Goal: Transaction & Acquisition: Purchase product/service

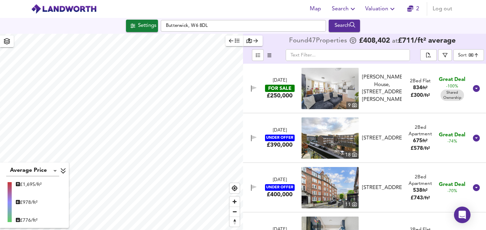
scroll to position [552, 0]
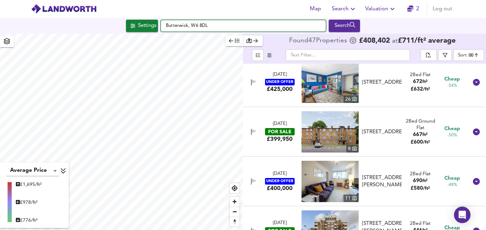
click at [226, 24] on input "Butterwick, W6 8DL" at bounding box center [243, 26] width 165 height 12
type input "B"
type input "w12 0lz"
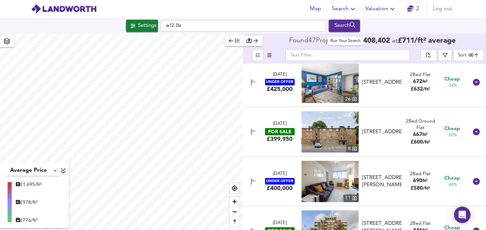
click at [336, 29] on div "Search" at bounding box center [345, 25] width 28 height 9
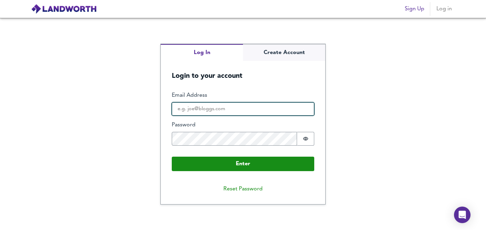
click at [193, 110] on input "Email Address" at bounding box center [243, 109] width 143 height 14
type input "bg587@hotmail.com"
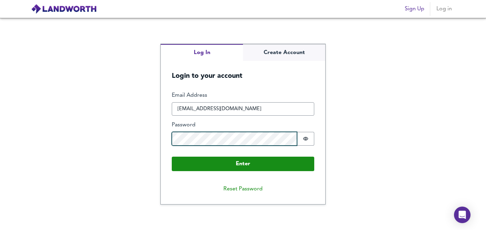
click at [172, 157] on button "Enter" at bounding box center [243, 164] width 143 height 14
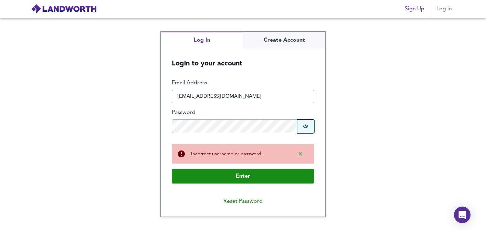
click at [305, 125] on icon "Show password" at bounding box center [306, 127] width 6 height 6
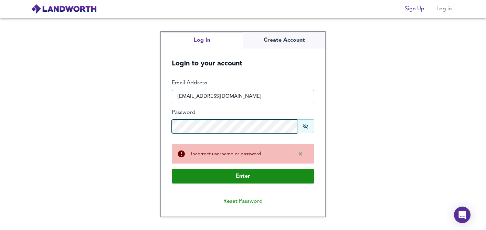
click at [172, 169] on button "Enter" at bounding box center [243, 176] width 143 height 14
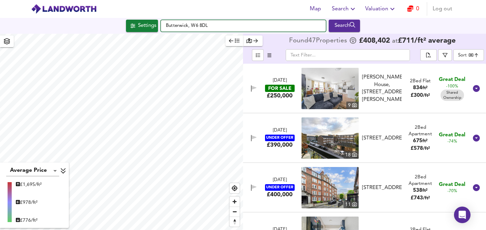
click at [213, 25] on input "Butterwick, W6 8DL" at bounding box center [243, 26] width 165 height 12
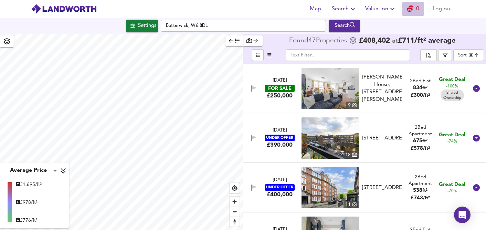
click at [413, 8] on icon "button" at bounding box center [410, 9] width 6 height 6
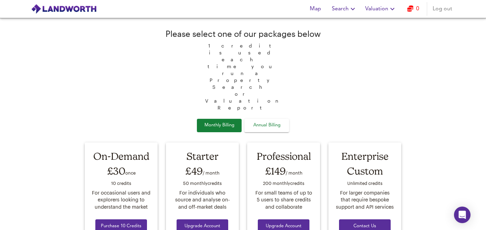
click at [270, 122] on span "Annual Billing" at bounding box center [267, 126] width 34 height 8
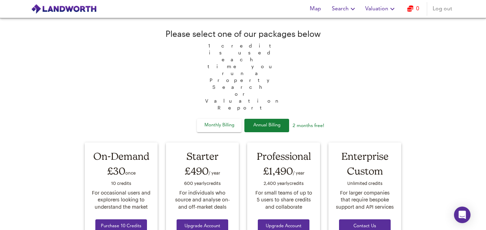
click at [216, 122] on span "Monthly Billing" at bounding box center [219, 126] width 34 height 8
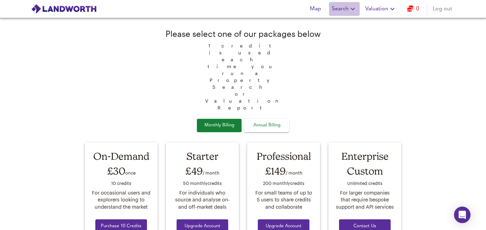
click at [342, 6] on span "Search" at bounding box center [344, 9] width 25 height 10
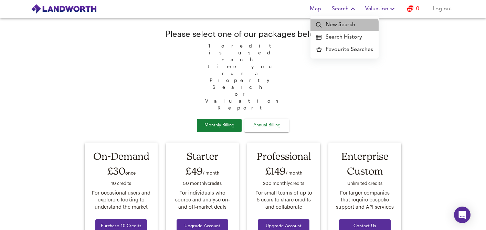
click at [338, 27] on li "New Search" at bounding box center [345, 25] width 68 height 12
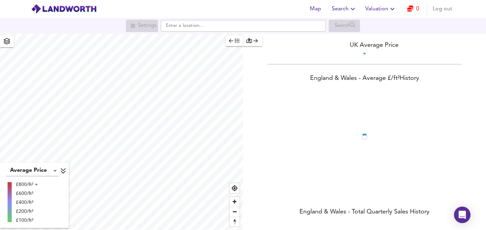
click at [349, 7] on icon "button" at bounding box center [353, 9] width 8 height 8
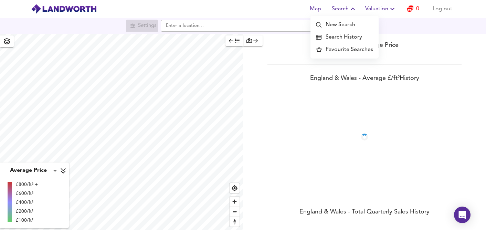
click at [345, 34] on li "Search History" at bounding box center [345, 37] width 68 height 12
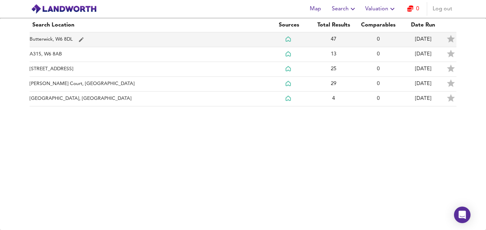
click at [97, 43] on td "Butterwick, W6 8DL" at bounding box center [148, 39] width 237 height 15
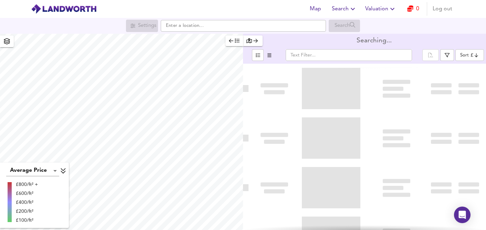
type input "bestdeal"
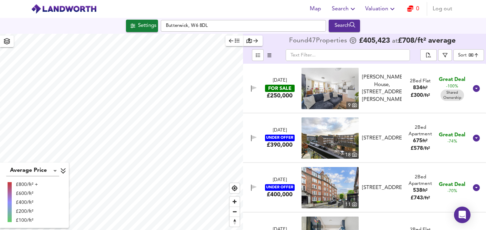
checkbox input "false"
checkbox input "true"
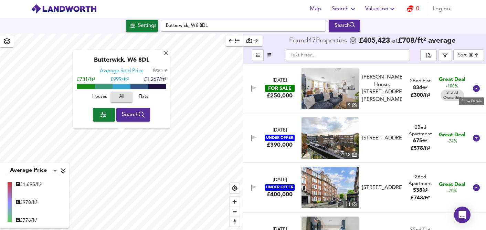
click at [474, 88] on icon at bounding box center [476, 88] width 8 height 8
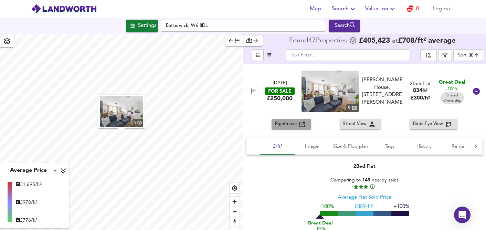
click at [291, 122] on span "Rightmove" at bounding box center [287, 124] width 24 height 8
click at [473, 93] on icon at bounding box center [476, 91] width 7 height 7
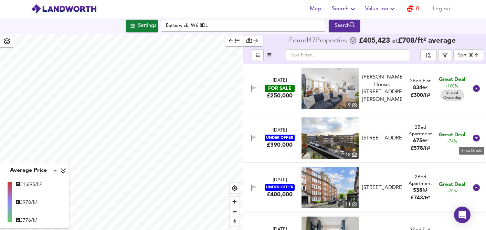
click at [473, 139] on icon at bounding box center [476, 138] width 7 height 7
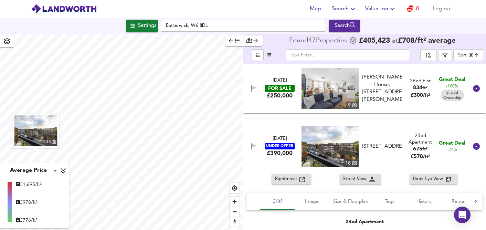
click at [473, 139] on div at bounding box center [476, 146] width 17 height 17
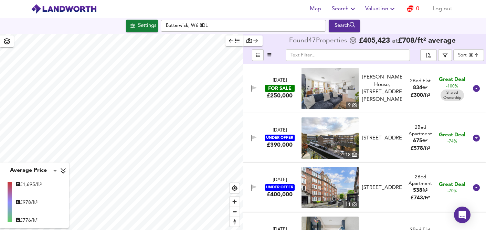
click at [343, 134] on img at bounding box center [330, 137] width 57 height 41
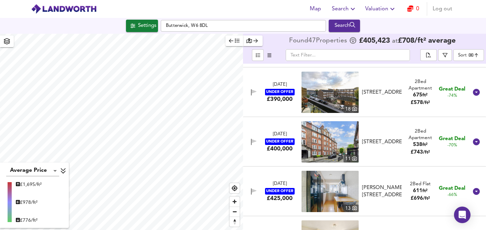
scroll to position [46, 0]
click at [325, 138] on img at bounding box center [330, 141] width 57 height 41
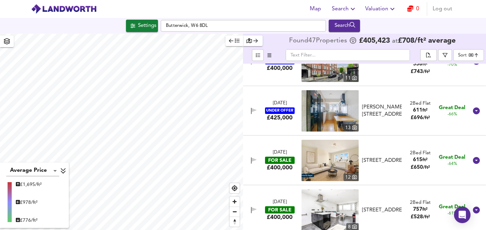
scroll to position [128, 0]
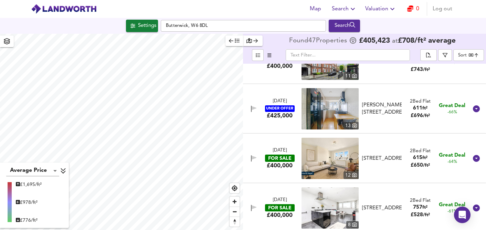
click at [329, 157] on img at bounding box center [330, 158] width 57 height 41
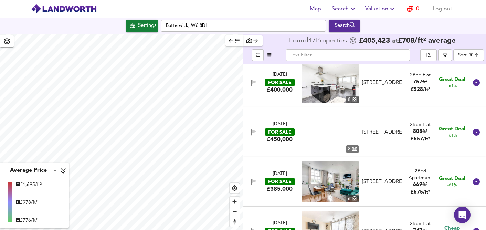
scroll to position [238, 0]
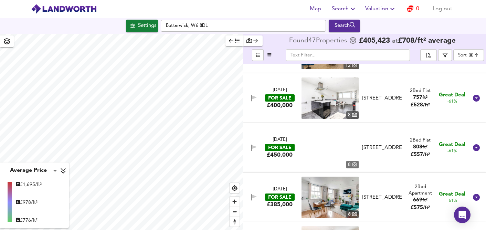
click at [329, 151] on span at bounding box center [330, 147] width 57 height 41
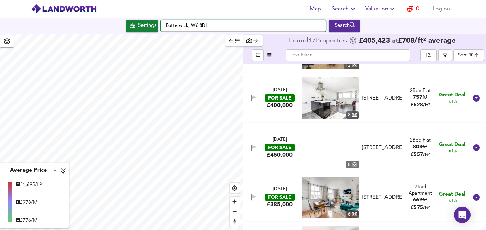
click at [218, 25] on input "Butterwick, W6 8DL" at bounding box center [243, 26] width 165 height 12
type input "B"
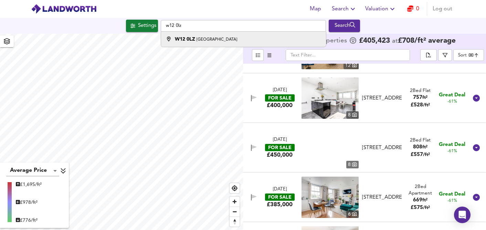
click at [203, 43] on div "W12 0LZ [GEOGRAPHIC_DATA]" at bounding box center [206, 39] width 62 height 7
type input "[GEOGRAPHIC_DATA] W12 0LZ"
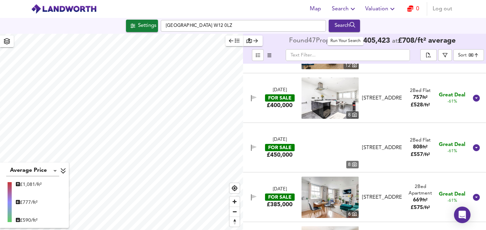
click at [334, 27] on div "Search" at bounding box center [345, 25] width 28 height 9
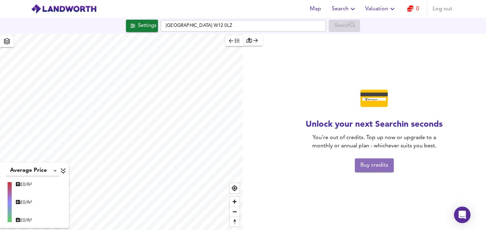
click at [367, 168] on span "Buy credits" at bounding box center [374, 165] width 28 height 10
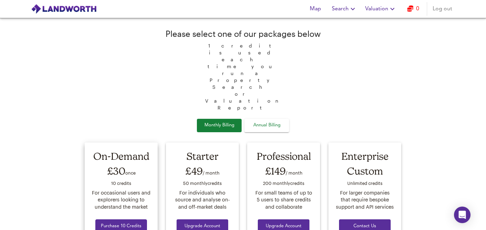
click at [120, 222] on span "Purchase 10 Credits" at bounding box center [121, 226] width 41 height 8
click at [345, 8] on span "Search" at bounding box center [344, 9] width 25 height 10
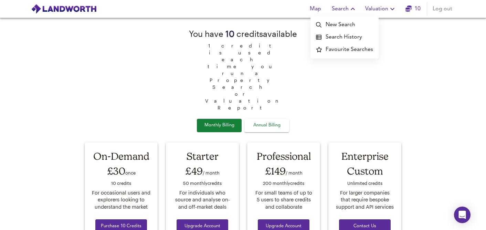
click at [341, 22] on li "New Search" at bounding box center [345, 25] width 68 height 12
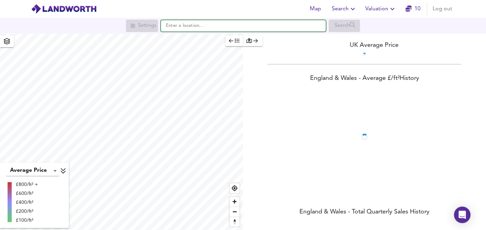
click at [188, 28] on input "text" at bounding box center [243, 26] width 165 height 12
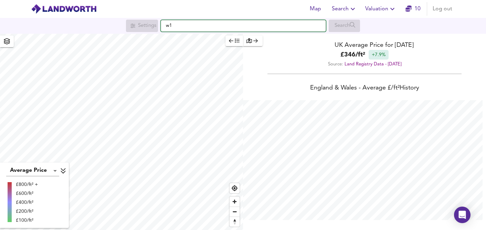
scroll to position [230, 486]
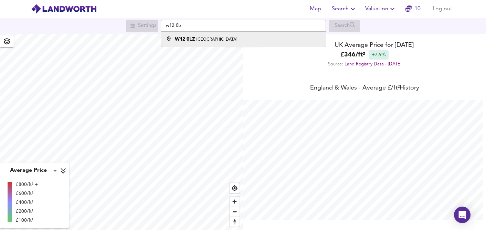
click at [188, 41] on strong "W12 0LZ" at bounding box center [185, 39] width 20 height 5
type input "[GEOGRAPHIC_DATA] W12 0LZ"
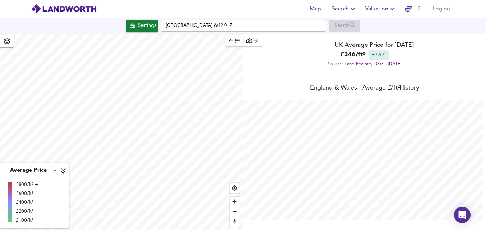
checkbox input "false"
checkbox input "true"
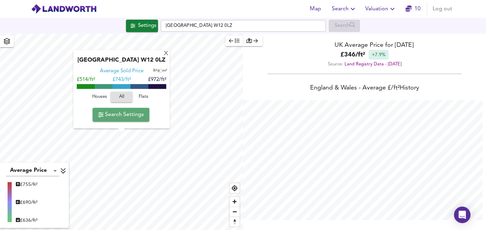
click at [131, 113] on span "Search Settings" at bounding box center [121, 115] width 46 height 10
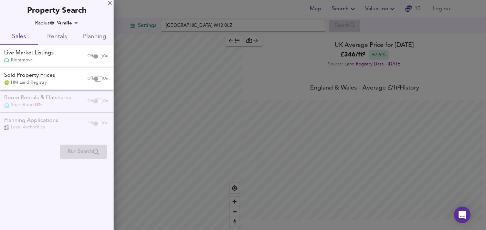
click at [93, 56] on input "checkbox" at bounding box center [96, 57] width 17 height 6
checkbox input "true"
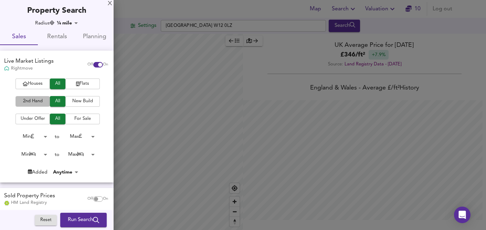
click at [38, 102] on span "2nd Hand" at bounding box center [33, 101] width 28 height 8
click at [89, 136] on body "Map Search Valuation 10 Log out Settings London W12 0LZ Search Average Price la…" at bounding box center [243, 115] width 486 height 230
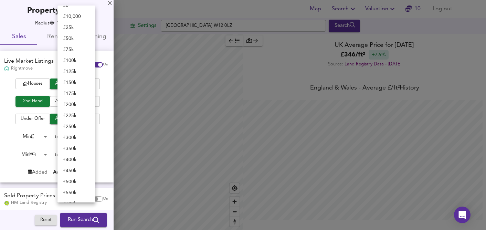
scroll to position [8, 0]
click at [70, 169] on li "£ 450k" at bounding box center [76, 171] width 38 height 11
type input "450000"
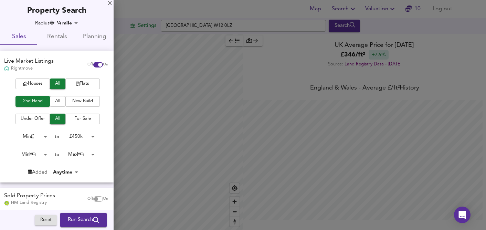
click at [43, 154] on body "Map Search Valuation 10 Log out Settings London W12 0LZ Search Average Price la…" at bounding box center [243, 115] width 486 height 230
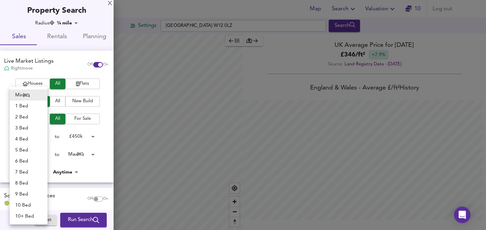
click at [27, 106] on li "1 Bed" at bounding box center [29, 106] width 38 height 11
type input "1"
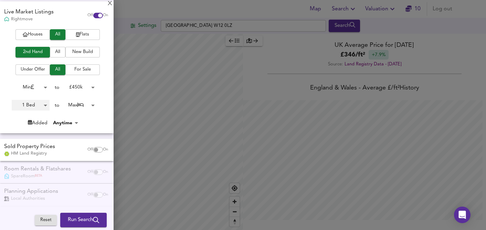
scroll to position [52, 0]
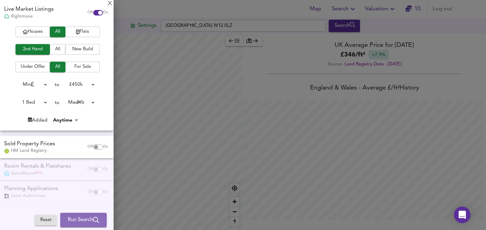
click at [83, 218] on span "Run Search" at bounding box center [83, 220] width 31 height 9
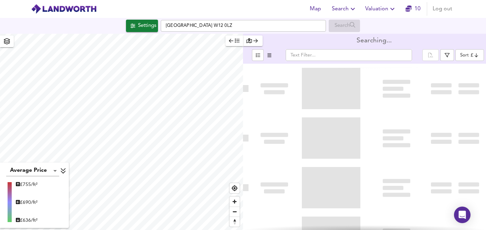
type input "bestdeal"
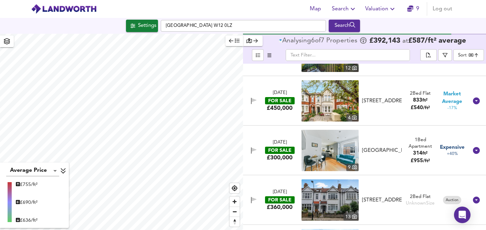
scroll to position [181, 0]
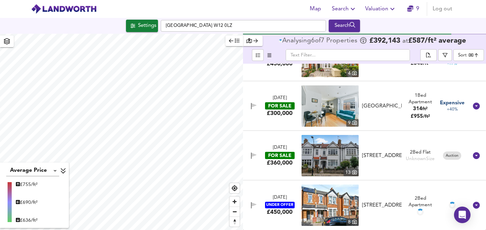
click at [328, 161] on img at bounding box center [330, 155] width 57 height 41
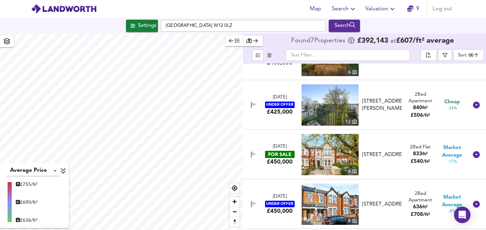
scroll to position [0, 0]
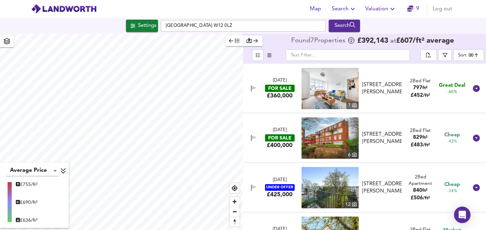
click at [330, 85] on img at bounding box center [330, 88] width 57 height 41
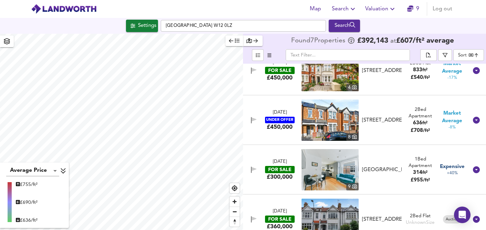
scroll to position [181, 0]
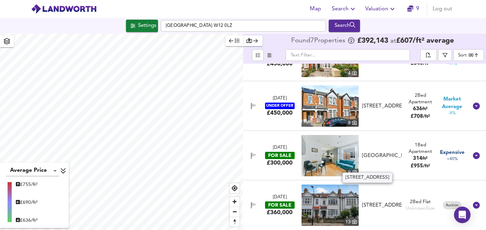
click at [378, 202] on div "Wormholt Road, London, W12 0LS" at bounding box center [381, 205] width 39 height 7
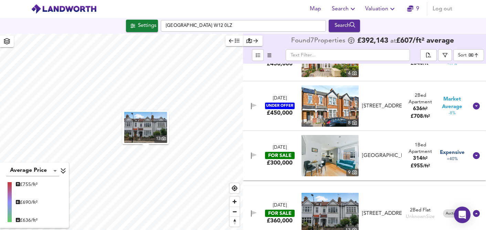
scroll to position [0, 0]
